Goal: Information Seeking & Learning: Learn about a topic

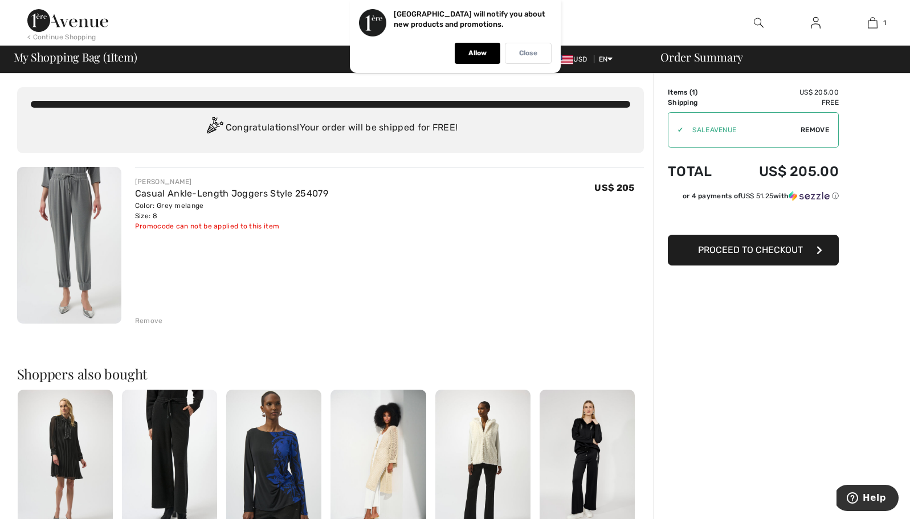
click at [528, 52] on p "Close" at bounding box center [528, 53] width 18 height 9
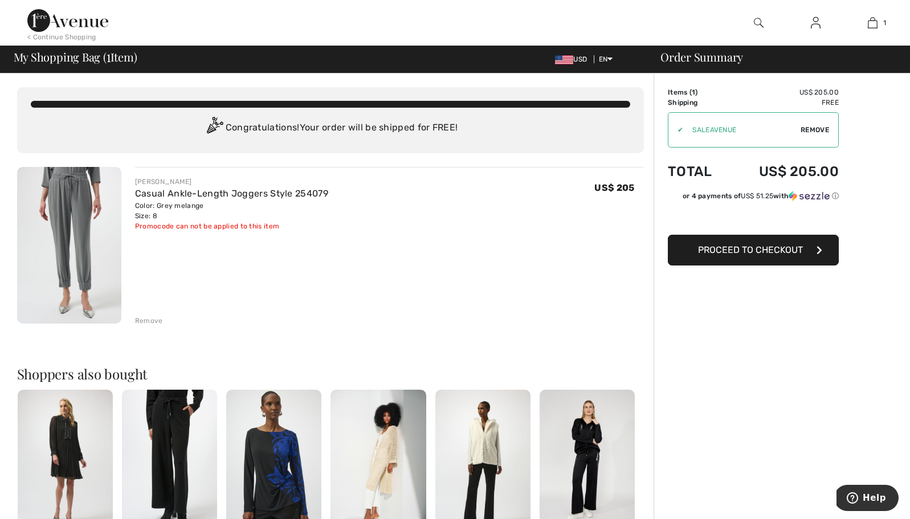
click at [82, 24] on img at bounding box center [67, 20] width 81 height 23
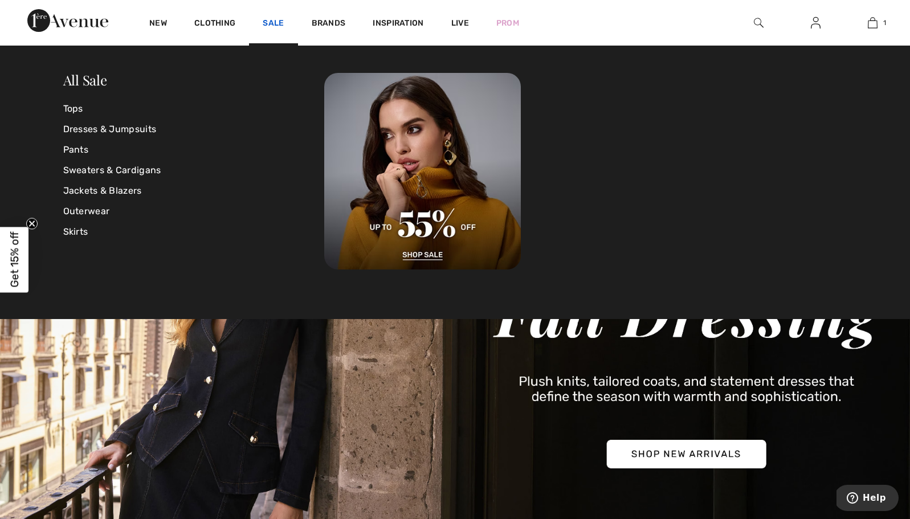
click at [276, 23] on link "Sale" at bounding box center [273, 24] width 21 height 12
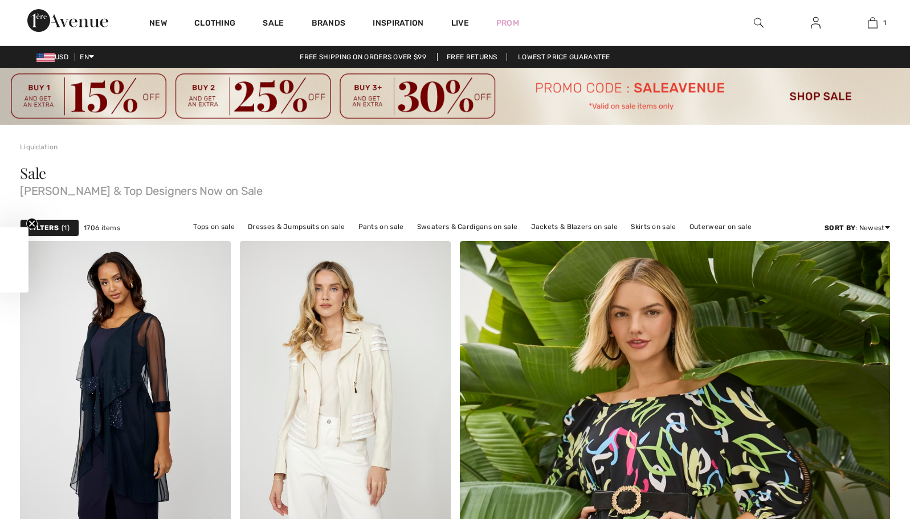
checkbox input "true"
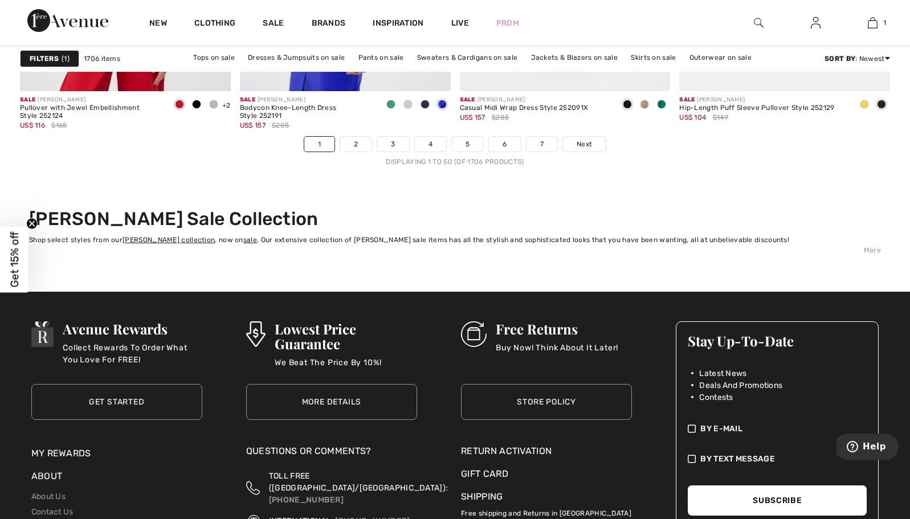
scroll to position [5807, 0]
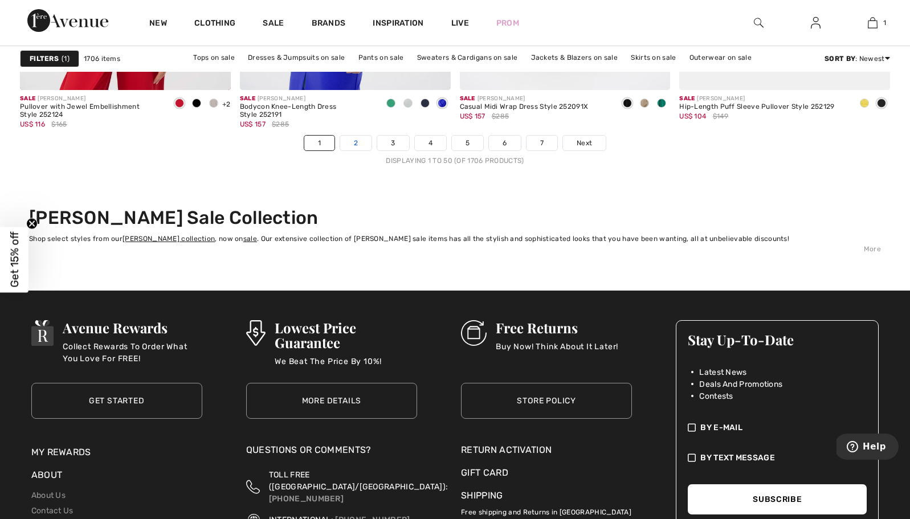
click at [350, 145] on link "2" at bounding box center [355, 143] width 31 height 15
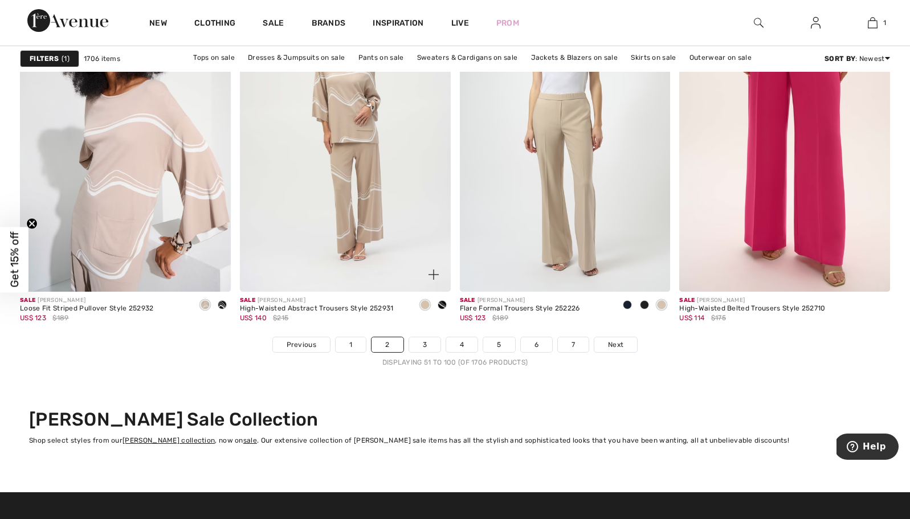
scroll to position [5608, 0]
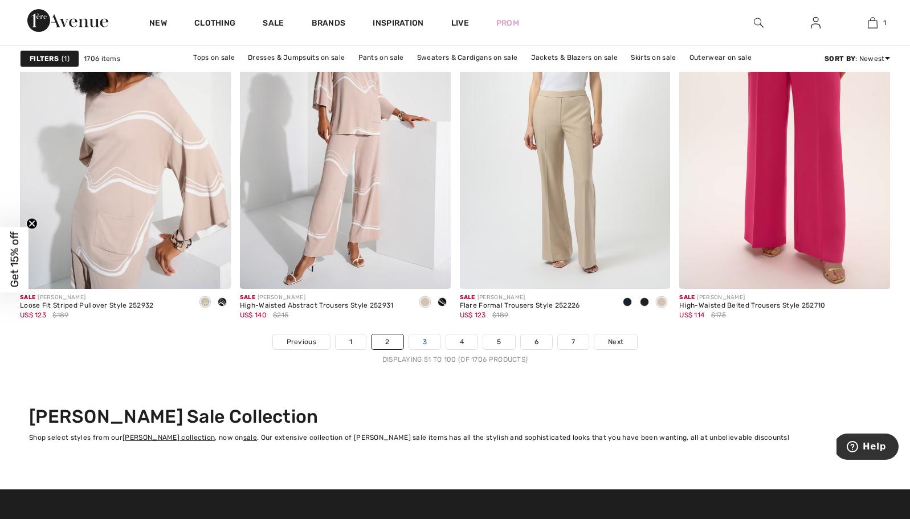
click at [430, 342] on link "3" at bounding box center [424, 341] width 31 height 15
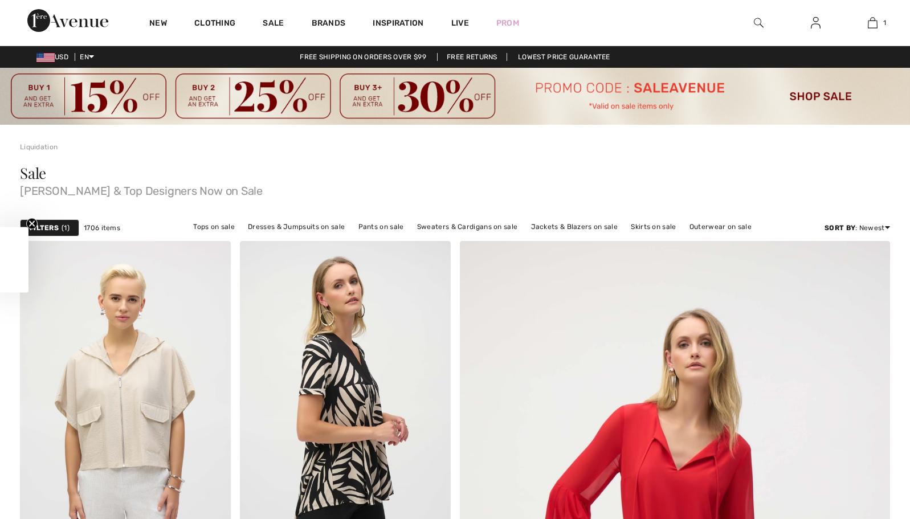
checkbox input "true"
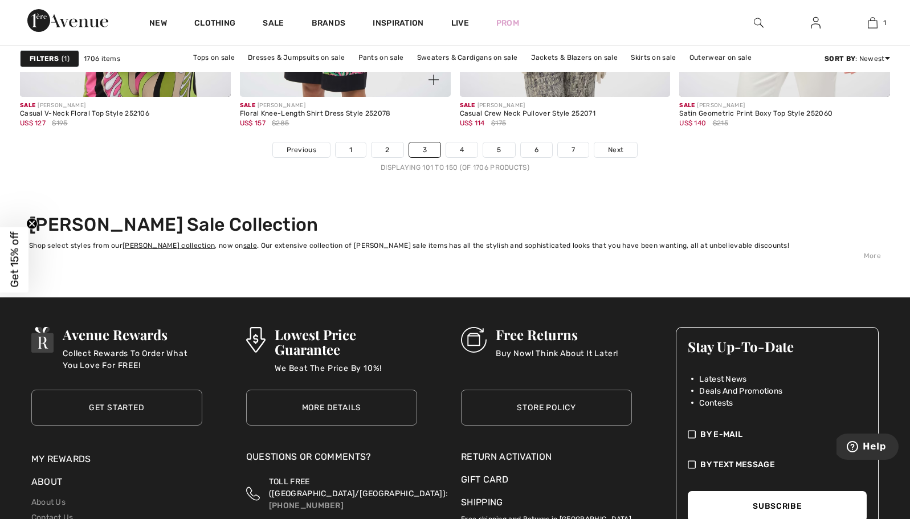
scroll to position [5807, 0]
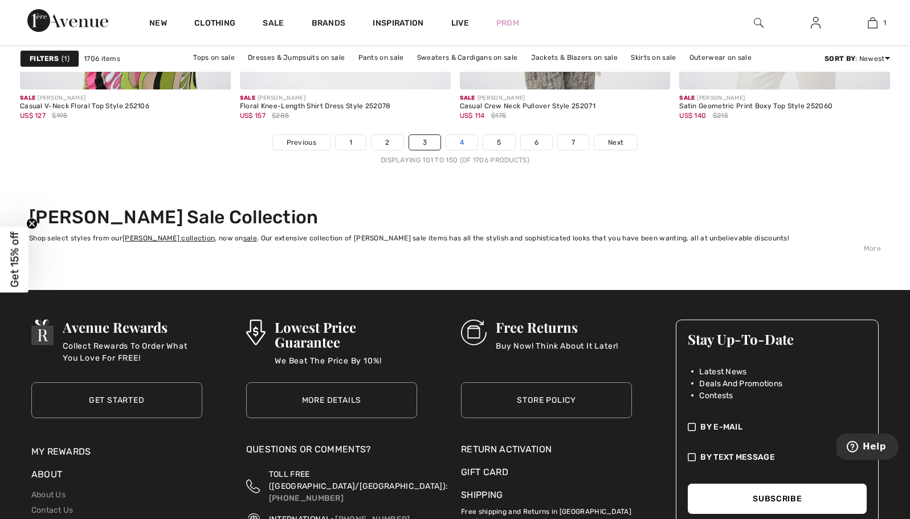
click at [464, 144] on link "4" at bounding box center [461, 142] width 31 height 15
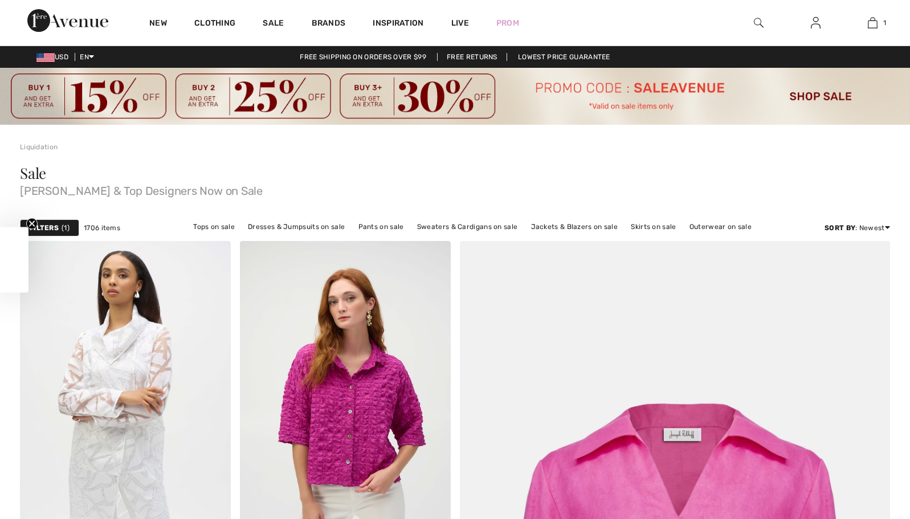
checkbox input "true"
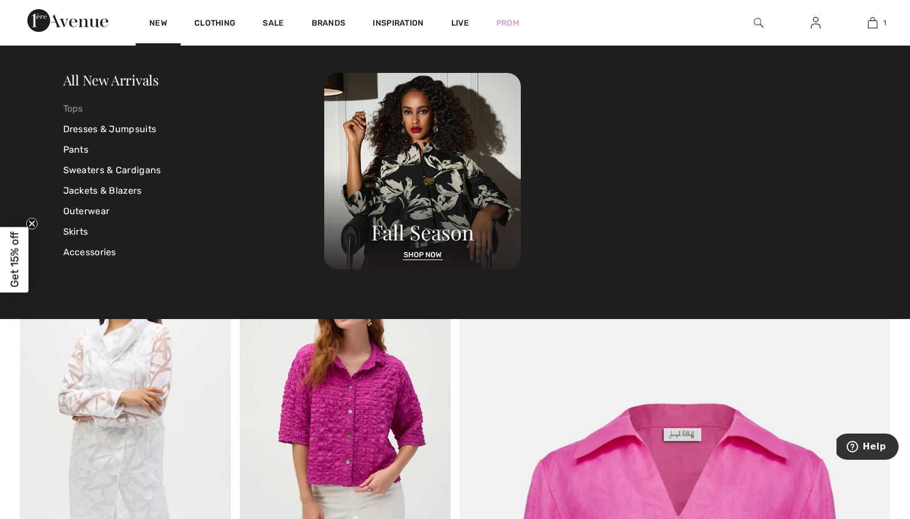
click at [80, 111] on link "Tops" at bounding box center [193, 109] width 261 height 21
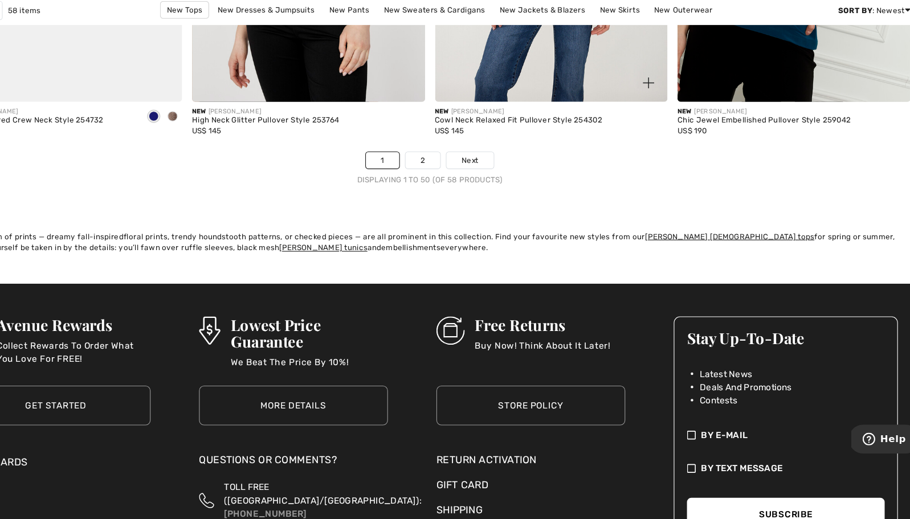
scroll to position [5748, 0]
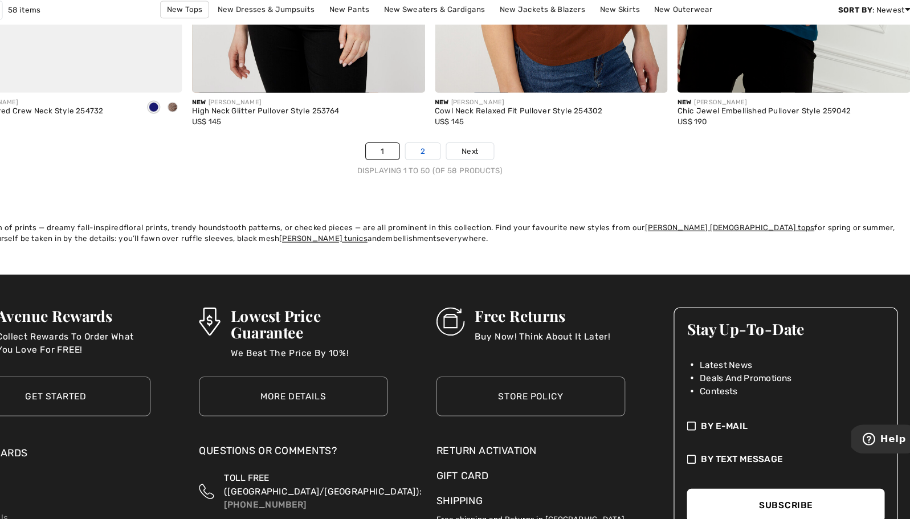
click at [433, 179] on link "2" at bounding box center [448, 186] width 31 height 15
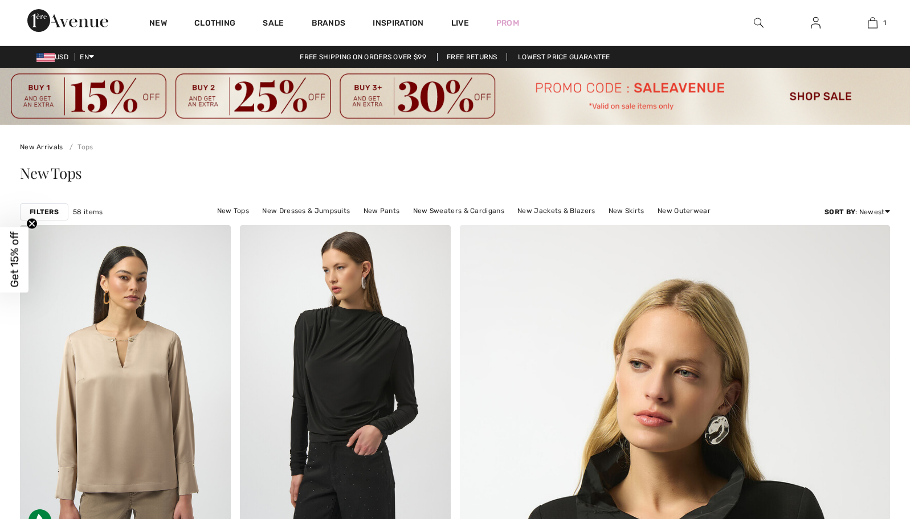
checkbox input "true"
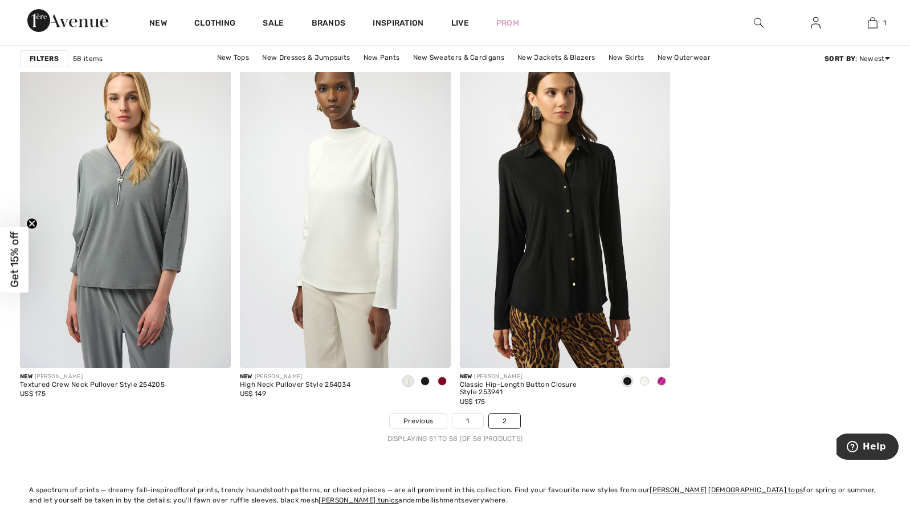
scroll to position [920, 0]
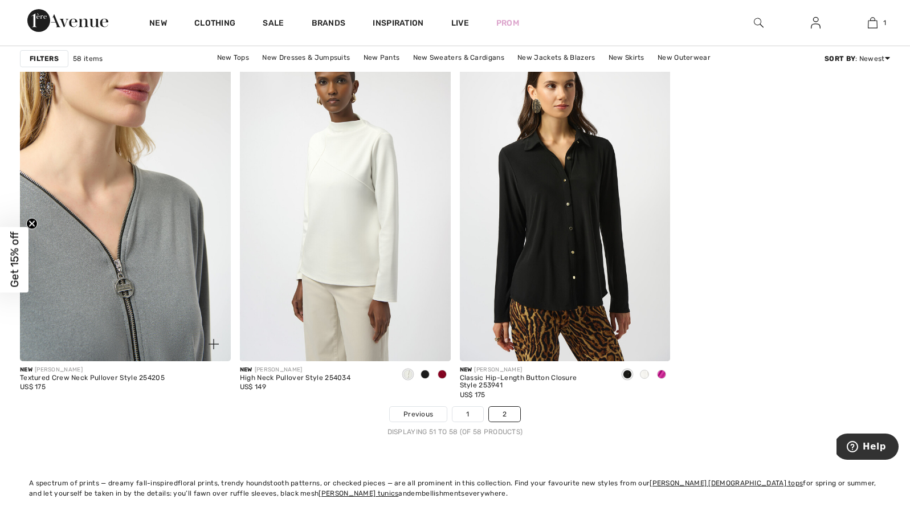
click at [159, 218] on img at bounding box center [125, 203] width 211 height 316
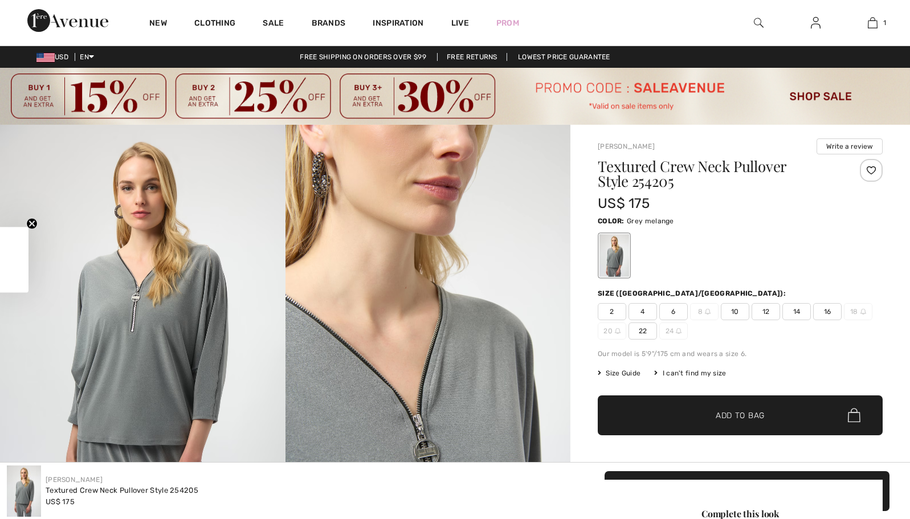
checkbox input "true"
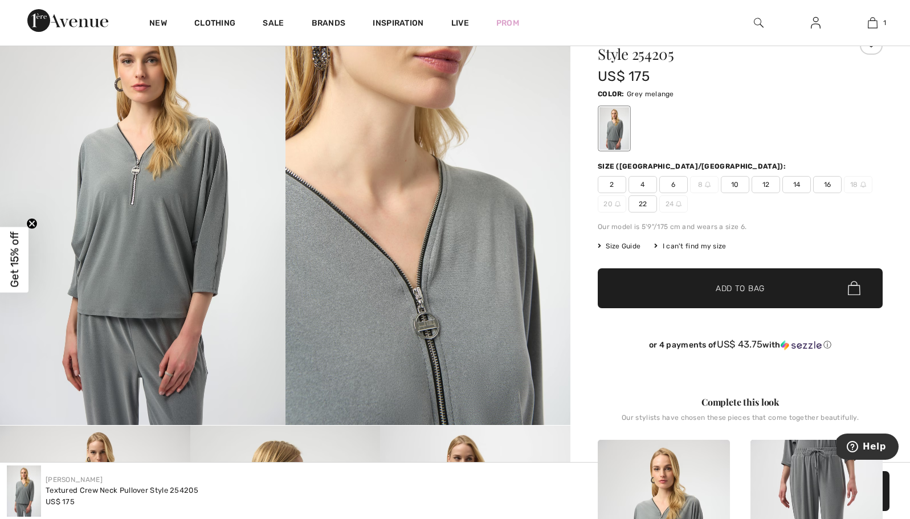
scroll to position [123, 0]
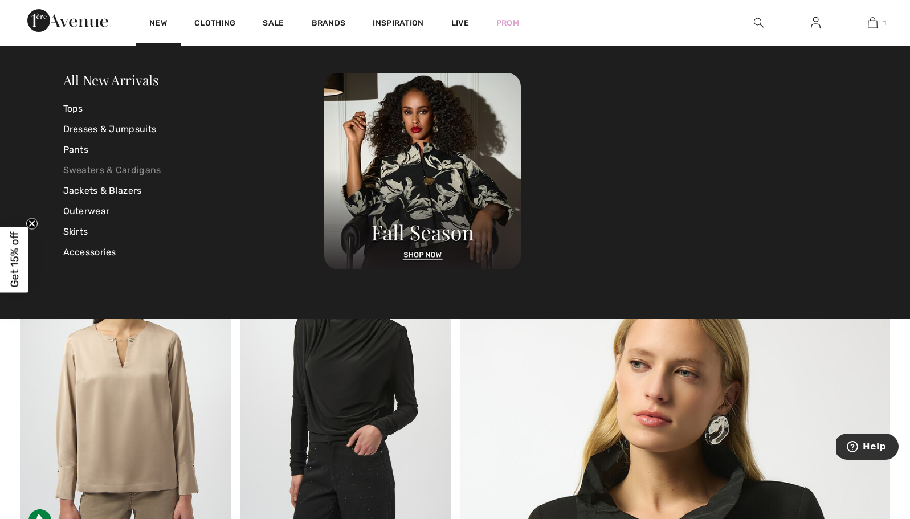
click at [140, 165] on link "Sweaters & Cardigans" at bounding box center [193, 170] width 261 height 21
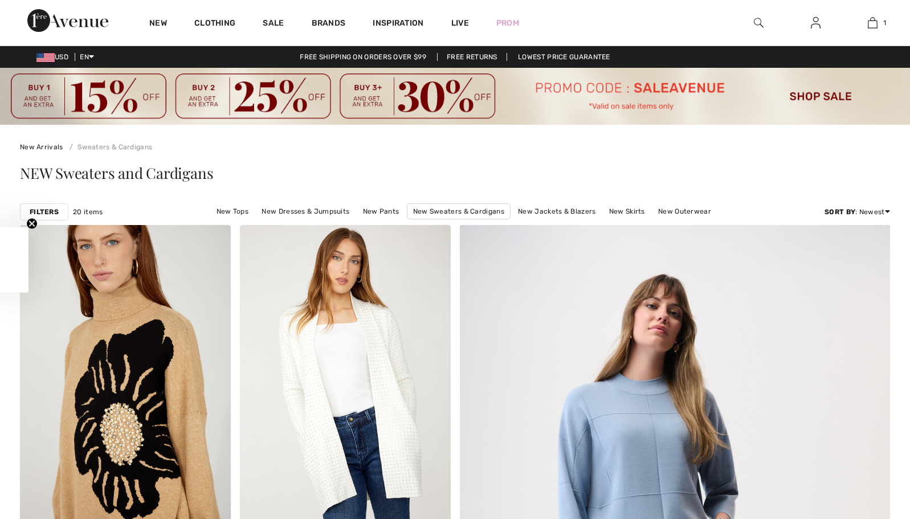
checkbox input "true"
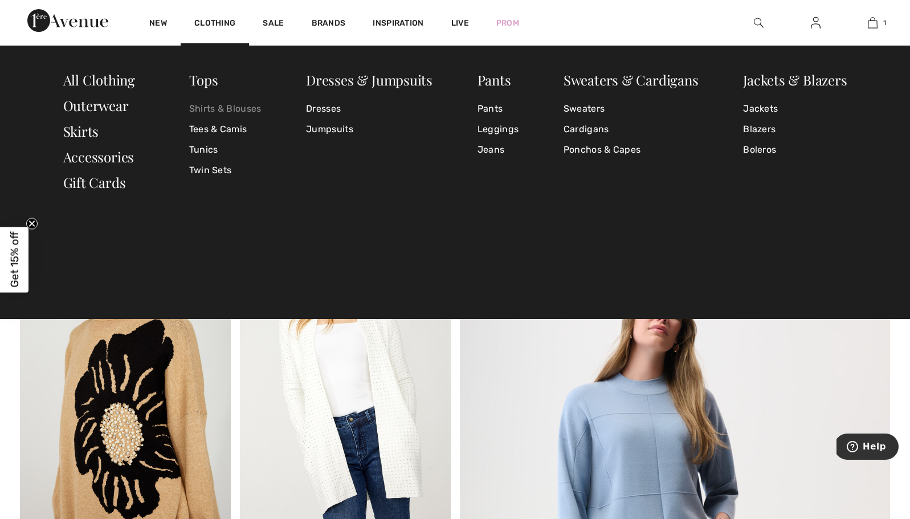
click at [234, 111] on link "Shirts & Blouses" at bounding box center [225, 109] width 72 height 21
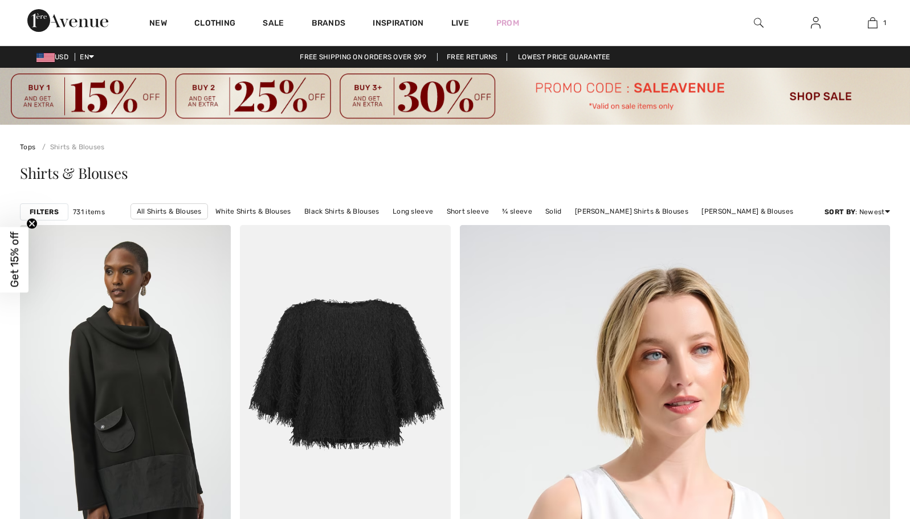
checkbox input "true"
